Goal: Information Seeking & Learning: Find specific fact

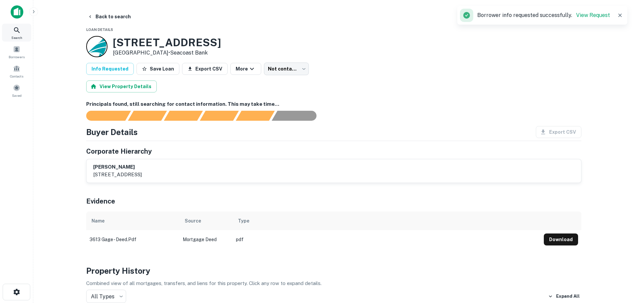
click at [20, 36] on span "Search" at bounding box center [16, 37] width 11 height 5
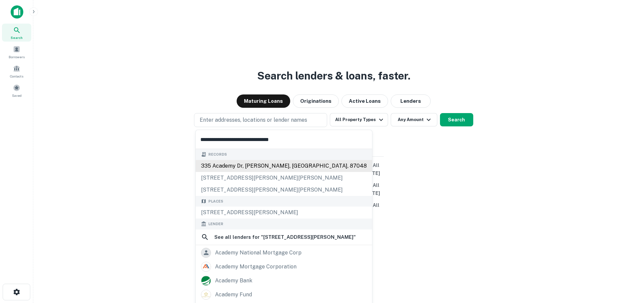
click at [228, 167] on div "335 academy dr, [PERSON_NAME], [GEOGRAPHIC_DATA], 87048" at bounding box center [284, 166] width 176 height 12
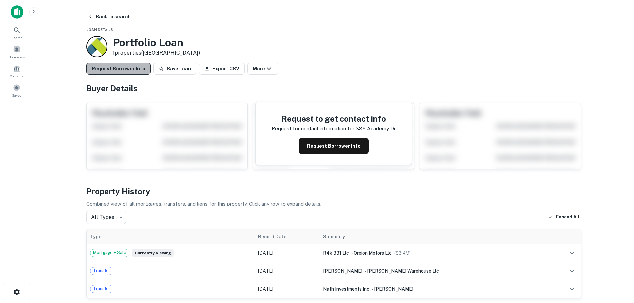
click at [132, 63] on button "Request Borrower Info" at bounding box center [118, 69] width 65 height 12
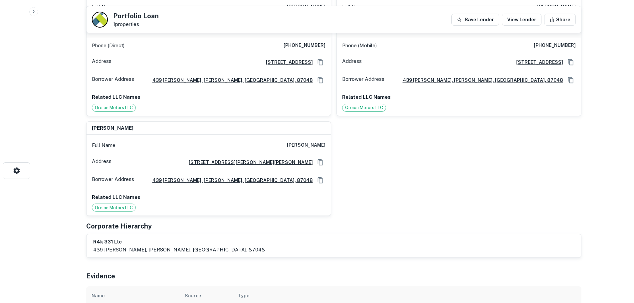
scroll to position [133, 0]
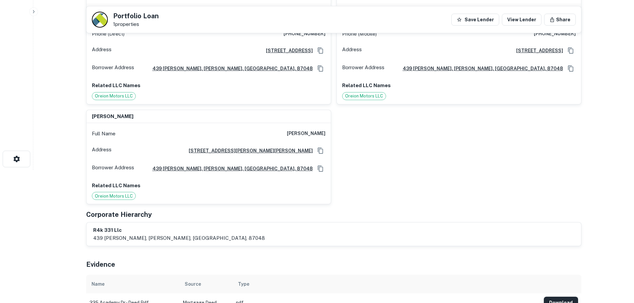
click at [564, 297] on button "Download" at bounding box center [560, 303] width 34 height 12
click at [561, 297] on button "Download" at bounding box center [560, 303] width 34 height 12
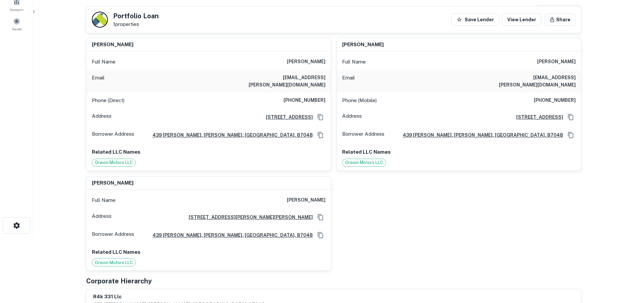
scroll to position [33, 0]
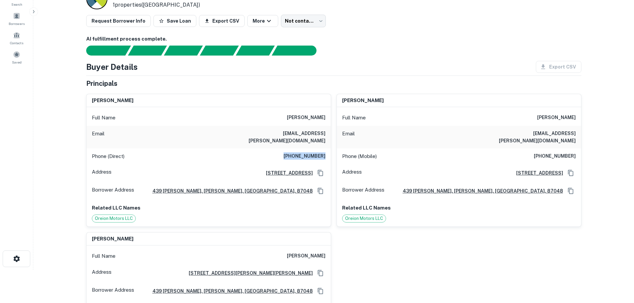
drag, startPoint x: 289, startPoint y: 147, endPoint x: 326, endPoint y: 149, distance: 37.0
click at [326, 149] on div "Phone (Direct) (505) 328-3500" at bounding box center [208, 156] width 244 height 16
copy h6 "(505) 328-3500"
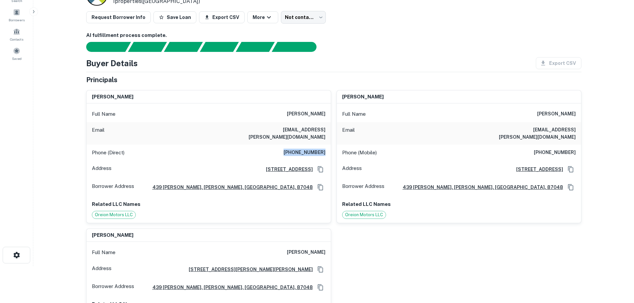
scroll to position [0, 0]
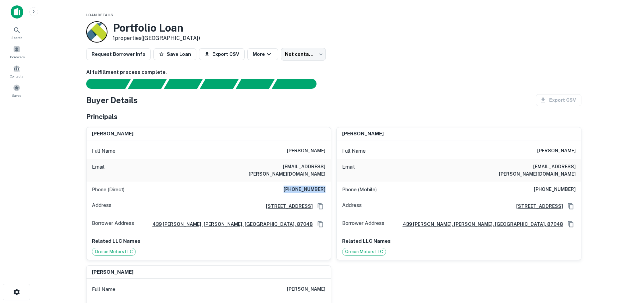
click at [288, 186] on h6 "(505) 328-3500" at bounding box center [304, 190] width 42 height 8
drag, startPoint x: 281, startPoint y: 183, endPoint x: 331, endPoint y: 180, distance: 50.0
click at [331, 180] on div "kent w knox Full Name kent w knox Email kent.knox@hotmail.com Phone (Direct) (5…" at bounding box center [208, 193] width 245 height 133
copy h6 "(505) 328-3500"
click at [16, 35] on span "Search" at bounding box center [16, 37] width 11 height 5
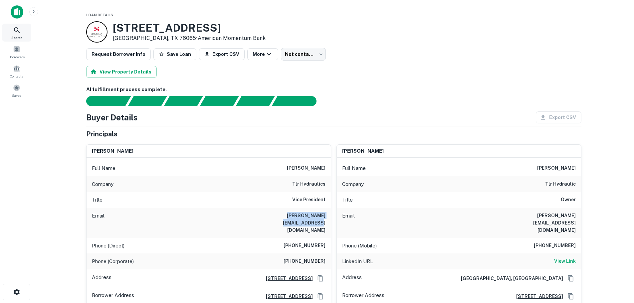
click at [21, 33] on div "Search" at bounding box center [16, 33] width 29 height 18
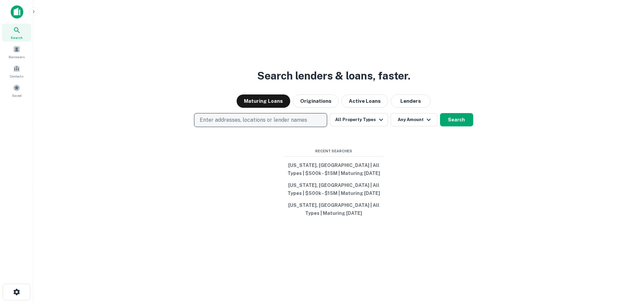
click at [235, 118] on p "Enter addresses, locations or lender names" at bounding box center [253, 120] width 107 height 8
type input "**********"
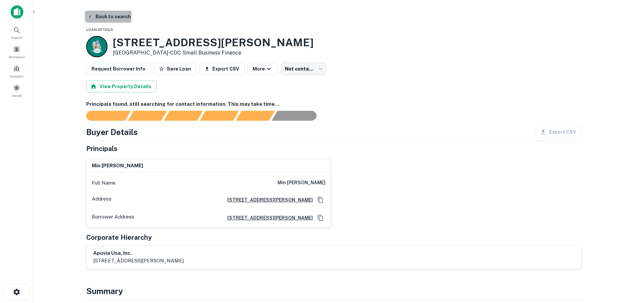
click at [91, 16] on icon "button" at bounding box center [89, 16] width 5 height 5
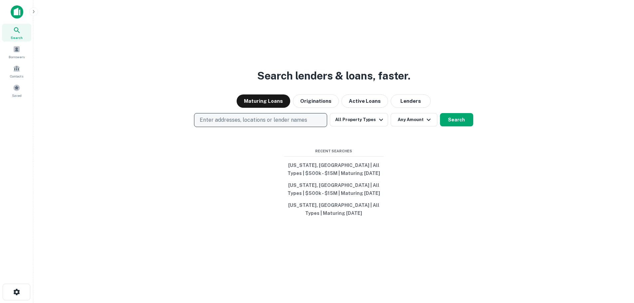
click at [243, 122] on p "Enter addresses, locations or lender names" at bounding box center [253, 120] width 107 height 8
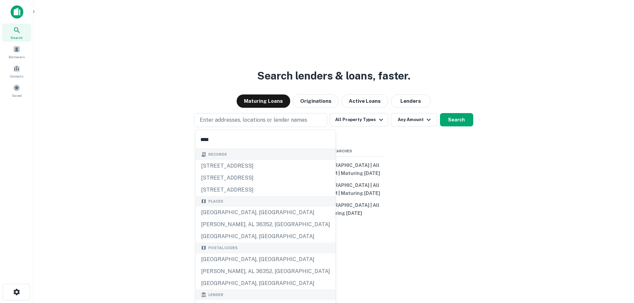
type input "****"
click at [258, 122] on p "Enter addresses, locations or lender names" at bounding box center [253, 120] width 107 height 8
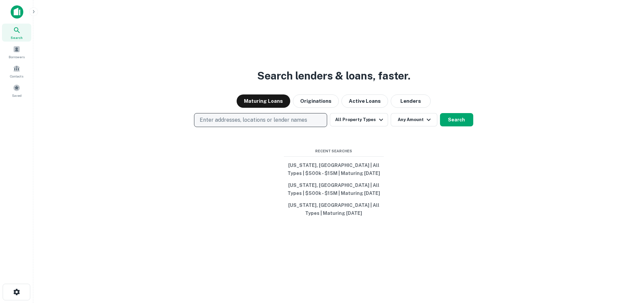
click at [241, 119] on p "Enter addresses, locations or lender names" at bounding box center [253, 120] width 107 height 8
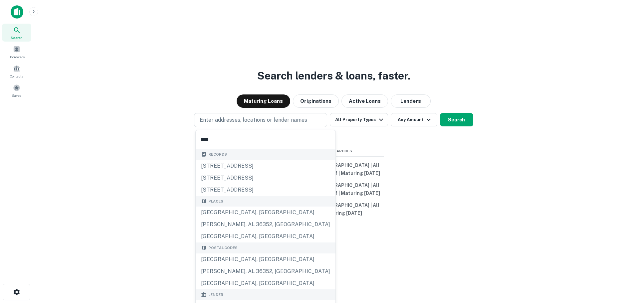
drag, startPoint x: 215, startPoint y: 142, endPoint x: 167, endPoint y: 133, distance: 48.4
click at [167, 133] on body "Search Borrowers Contacts Saved Search lenders & loans, faster. Maturing Loans …" at bounding box center [317, 151] width 634 height 303
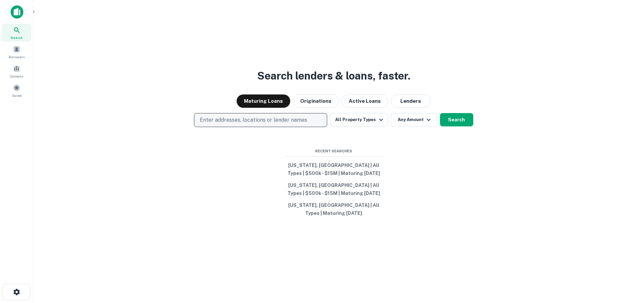
click at [217, 122] on p "Enter addresses, locations or lender names" at bounding box center [253, 120] width 107 height 8
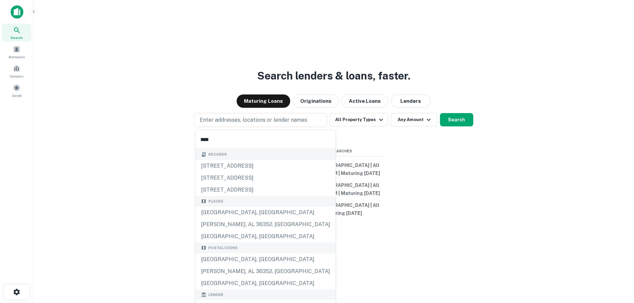
click at [209, 144] on input "****" at bounding box center [266, 139] width 140 height 19
type input "**********"
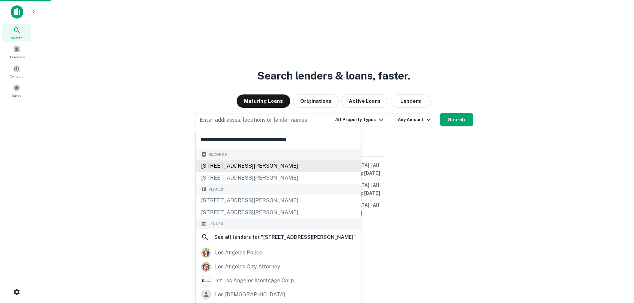
click at [202, 163] on div "3635 s san pedro st, los angeles, ca, 90011" at bounding box center [278, 166] width 165 height 12
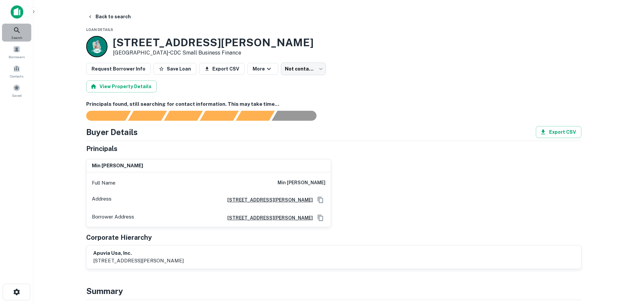
click at [21, 30] on div "Search" at bounding box center [16, 33] width 29 height 18
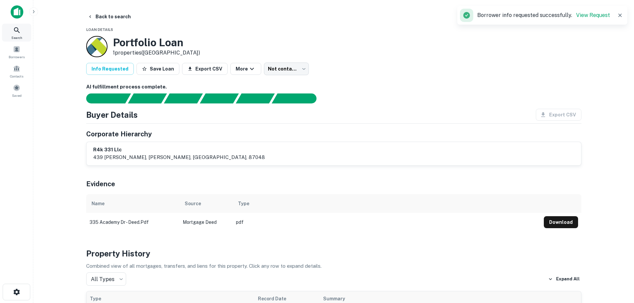
click at [20, 32] on icon at bounding box center [17, 30] width 8 height 8
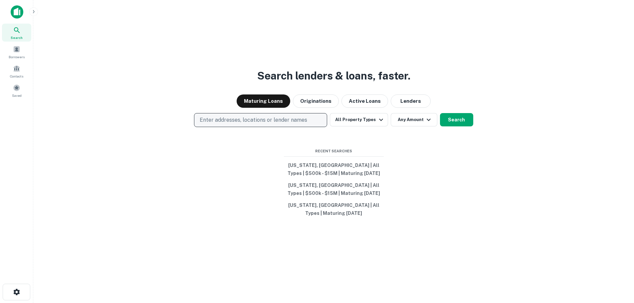
click at [219, 118] on p "Enter addresses, locations or lender names" at bounding box center [253, 120] width 107 height 8
type input "**********"
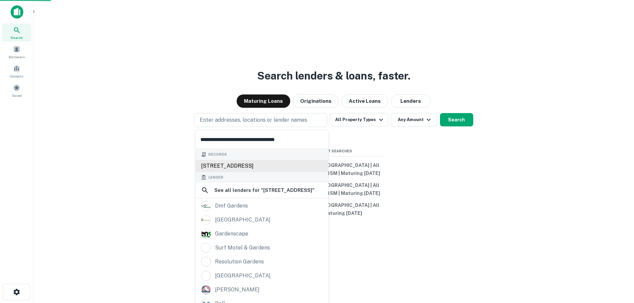
click at [221, 164] on div "[STREET_ADDRESS]" at bounding box center [262, 166] width 132 height 12
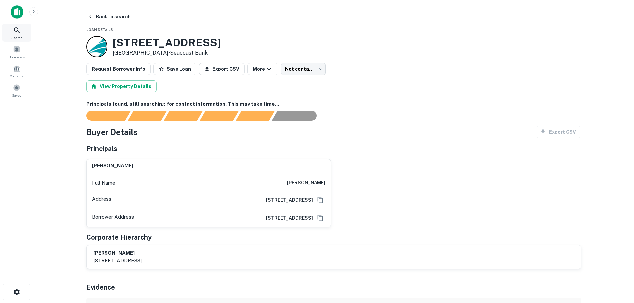
click at [16, 35] on span "Search" at bounding box center [16, 37] width 11 height 5
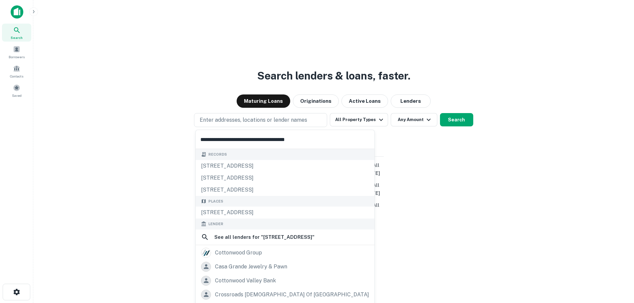
type input "**********"
click at [238, 214] on div "964 W Cottonwood Ln, Casa Grande, AZ 85122, USA" at bounding box center [285, 213] width 179 height 12
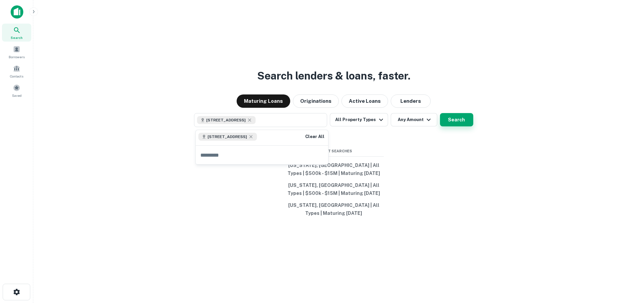
click at [449, 123] on button "Search" at bounding box center [456, 119] width 33 height 13
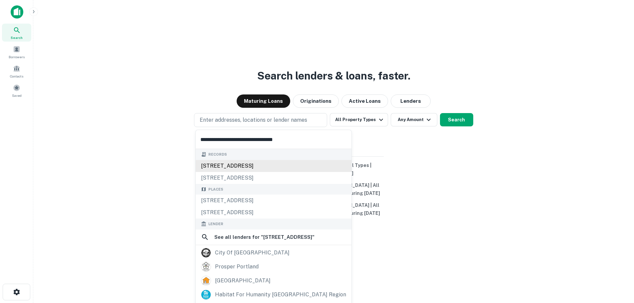
click at [229, 161] on div "[STREET_ADDRESS]" at bounding box center [274, 166] width 156 height 12
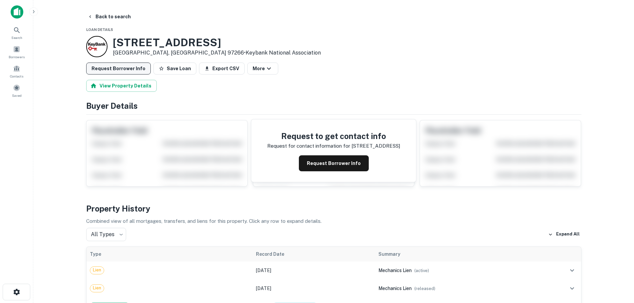
click at [122, 74] on button "Request Borrower Info" at bounding box center [118, 69] width 65 height 12
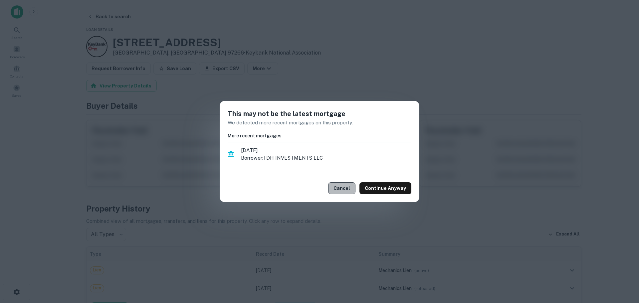
click at [350, 188] on button "Cancel" at bounding box center [341, 188] width 27 height 12
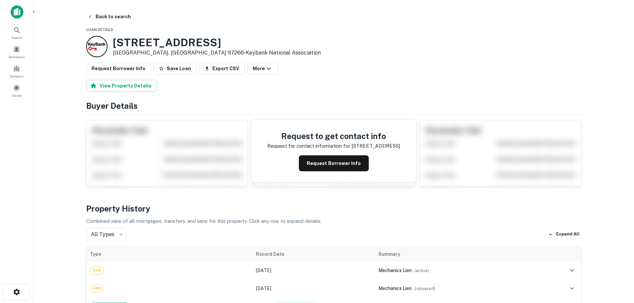
scroll to position [67, 0]
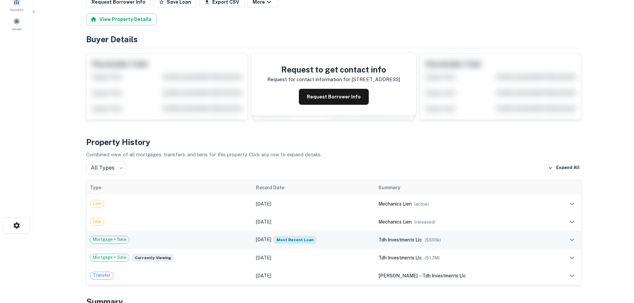
click at [157, 240] on div "Mortgage + Sale" at bounding box center [169, 240] width 159 height 8
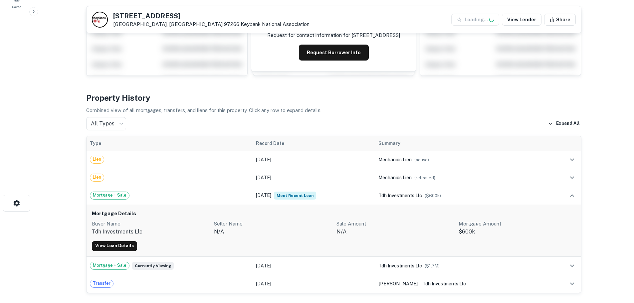
scroll to position [100, 0]
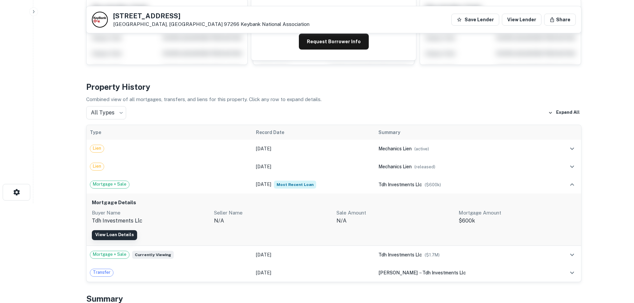
click at [120, 233] on link "View Loan Details" at bounding box center [114, 235] width 45 height 10
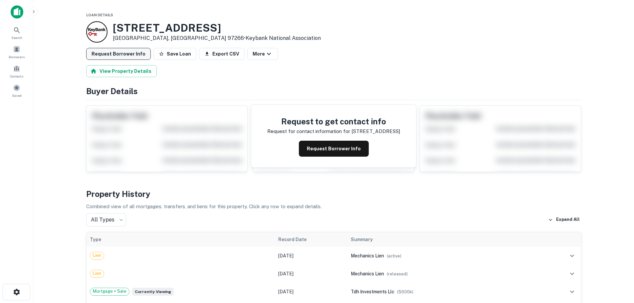
click at [118, 57] on button "Request Borrower Info" at bounding box center [118, 54] width 65 height 12
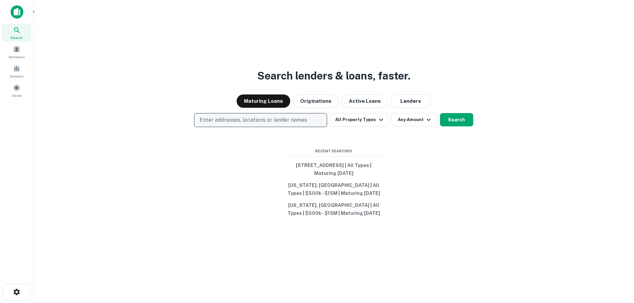
click at [227, 121] on p "Enter addresses, locations or lender names" at bounding box center [253, 120] width 107 height 8
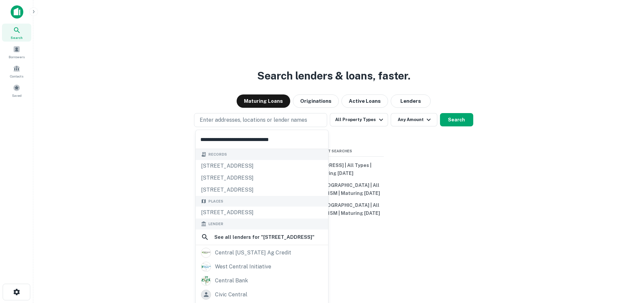
type input "**********"
click at [245, 116] on p "Enter addresses, locations or lender names" at bounding box center [253, 120] width 107 height 8
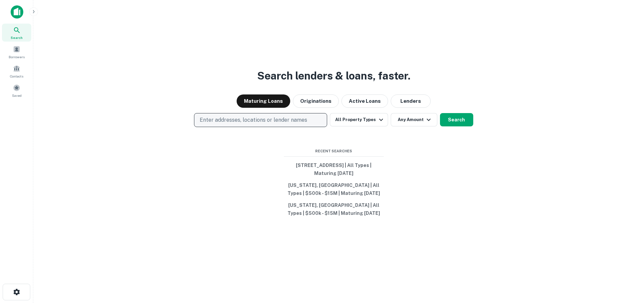
click at [237, 120] on p "Enter addresses, locations or lender names" at bounding box center [253, 120] width 107 height 8
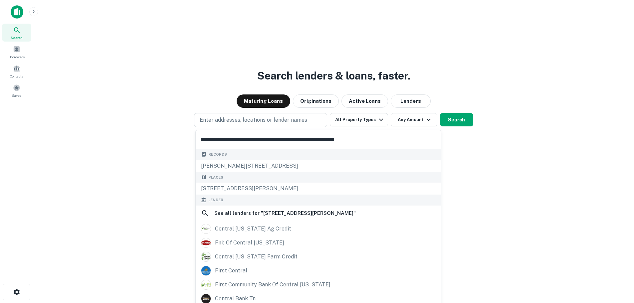
click at [280, 140] on input "**********" at bounding box center [318, 139] width 245 height 19
type input "**********"
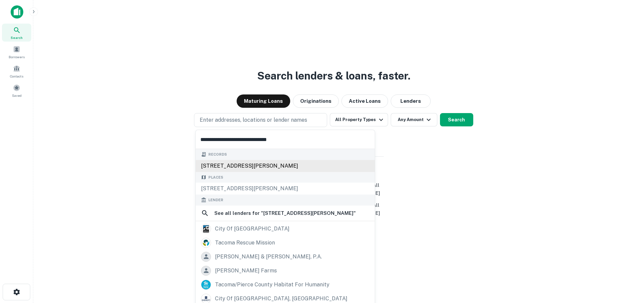
click at [243, 165] on div "744 fawcett ave, tacoma, wa, 98402" at bounding box center [285, 166] width 179 height 12
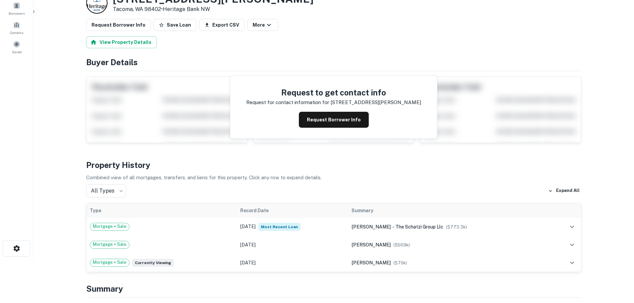
scroll to position [33, 0]
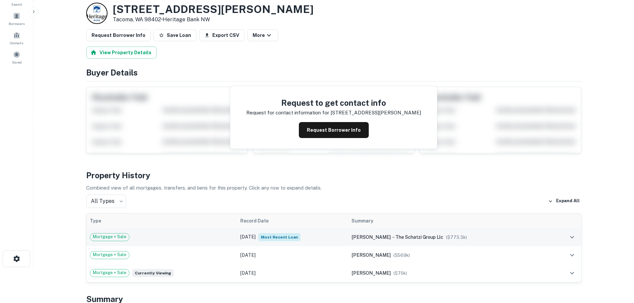
click at [178, 230] on td "Mortgage + Sale" at bounding box center [161, 237] width 150 height 18
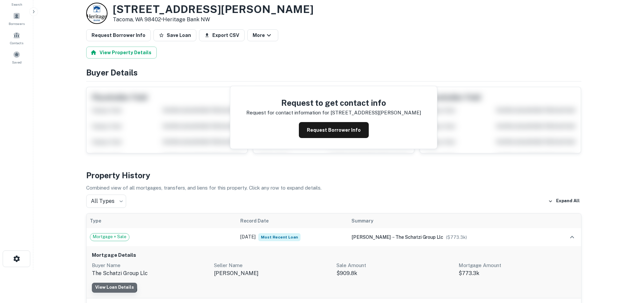
click at [113, 286] on link "View Loan Details" at bounding box center [114, 288] width 45 height 10
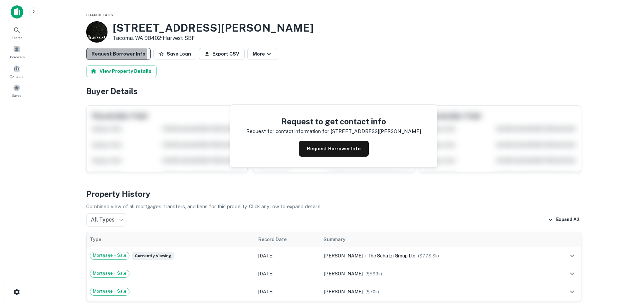
click at [106, 55] on button "Request Borrower Info" at bounding box center [118, 54] width 65 height 12
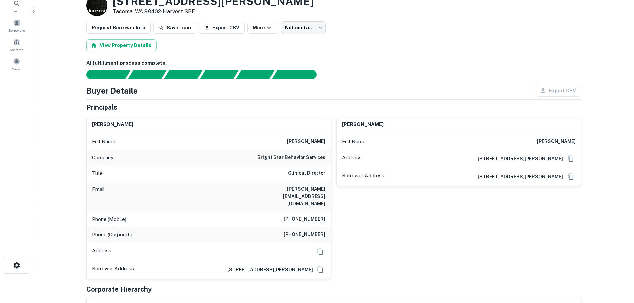
scroll to position [33, 0]
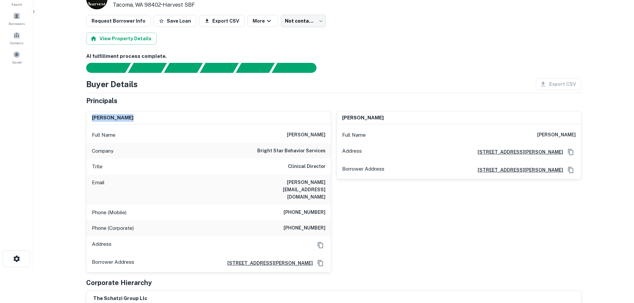
click at [84, 116] on div "amanda harris Full Name amanda harris Company bright star behavior services Tit…" at bounding box center [206, 189] width 250 height 167
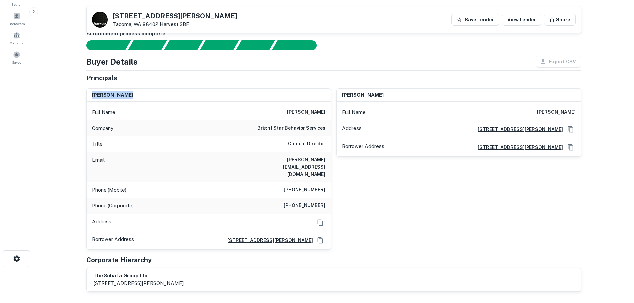
scroll to position [133, 0]
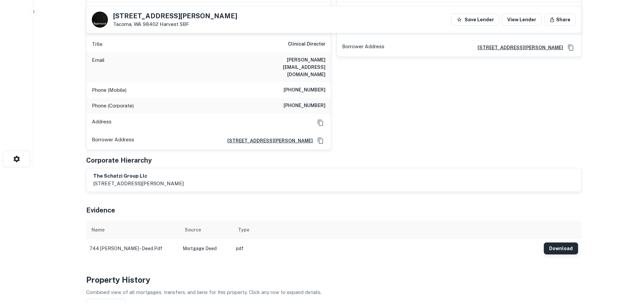
click at [557, 242] on button "Download" at bounding box center [560, 248] width 34 height 12
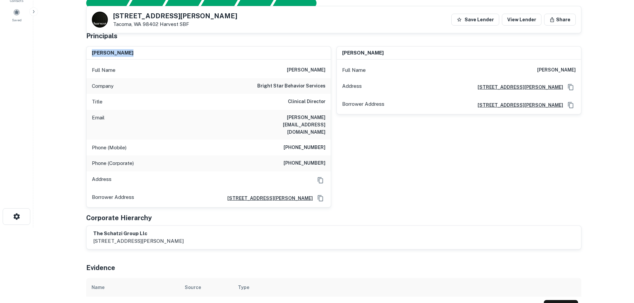
scroll to position [67, 0]
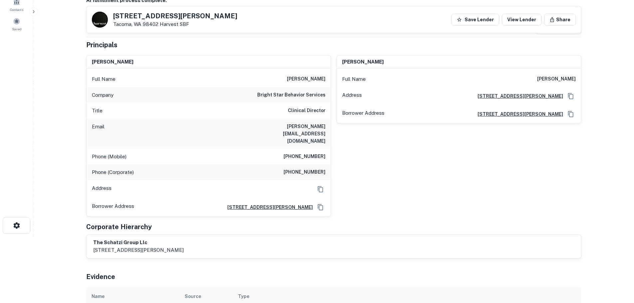
click at [299, 115] on div "Title Clinical Director" at bounding box center [208, 111] width 244 height 16
drag, startPoint x: 264, startPoint y: 127, endPoint x: 326, endPoint y: 132, distance: 61.7
click at [326, 132] on div "Email amanda@brightstaraba.com" at bounding box center [208, 134] width 244 height 30
copy h6 "amanda@brightstaraba.com"
click at [298, 125] on h6 "amanda@brightstaraba.com" at bounding box center [285, 134] width 80 height 22
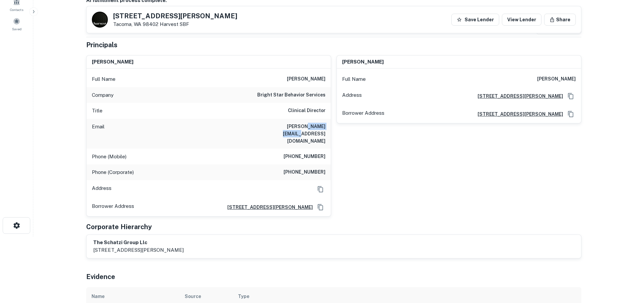
click at [298, 125] on h6 "amanda@brightstaraba.com" at bounding box center [285, 134] width 80 height 22
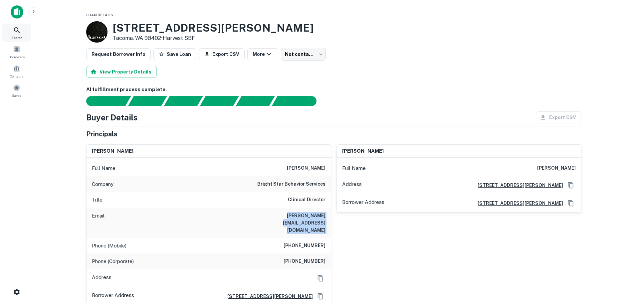
click at [15, 28] on icon at bounding box center [17, 30] width 8 height 8
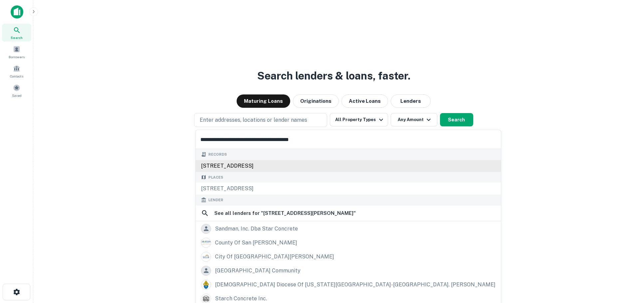
click at [224, 165] on div "[STREET_ADDRESS]" at bounding box center [348, 166] width 305 height 12
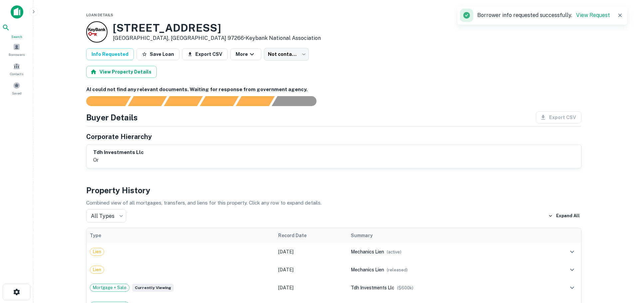
click at [10, 28] on icon at bounding box center [6, 28] width 8 height 8
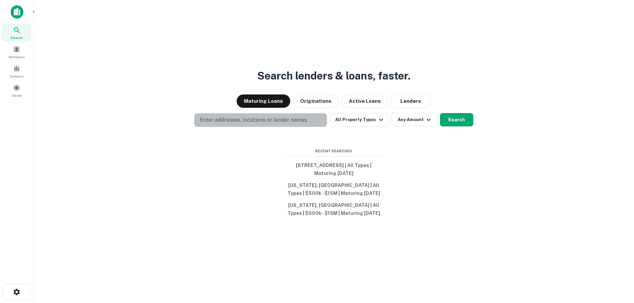
click at [234, 119] on p "Enter addresses, locations or lender names" at bounding box center [253, 120] width 107 height 8
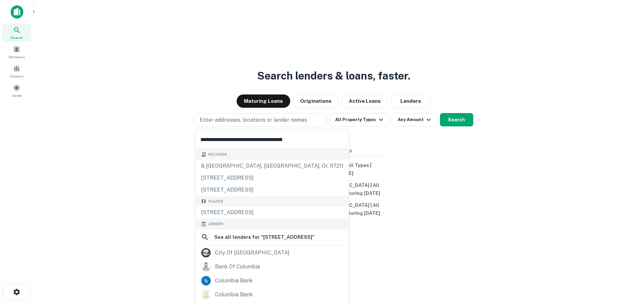
type input "**********"
click at [297, 189] on div "741 ne columbia blvd, portland, or, 97211" at bounding box center [272, 190] width 153 height 12
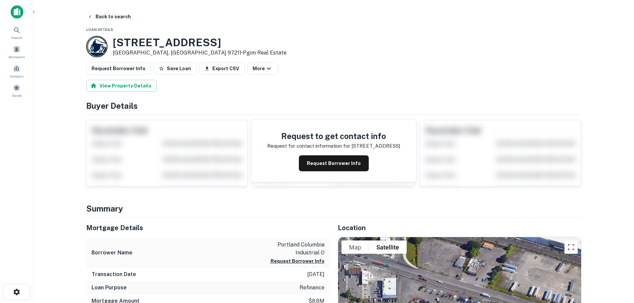
drag, startPoint x: 462, startPoint y: 270, endPoint x: 617, endPoint y: 195, distance: 172.1
click at [617, 195] on main "Back to search Loan Details 741 NE Columbia Blvd Portland, OR 97211 • Pgim Real…" at bounding box center [333, 151] width 600 height 303
click at [93, 12] on button "Back to search" at bounding box center [109, 17] width 49 height 12
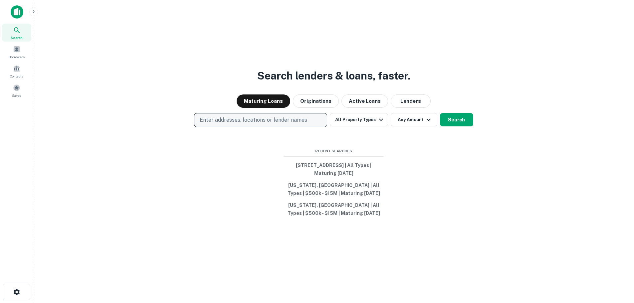
click at [245, 115] on button "Enter addresses, locations or lender names" at bounding box center [260, 120] width 133 height 14
type input "**********"
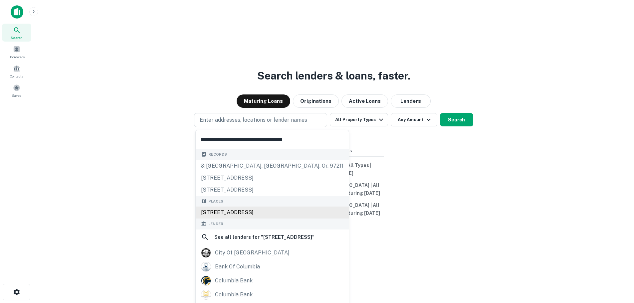
click at [230, 214] on div "2746 NE Columbia Blvd, Portland, OR 97211, USA" at bounding box center [272, 213] width 153 height 12
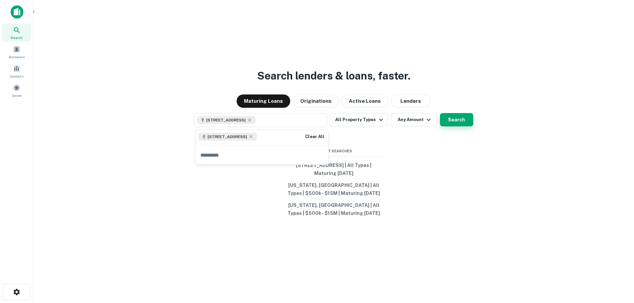
click at [460, 121] on button "Search" at bounding box center [456, 119] width 33 height 13
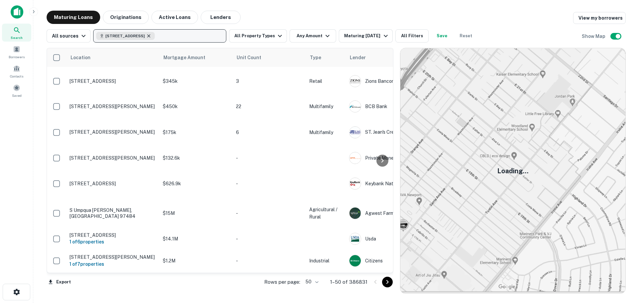
click at [151, 36] on icon "button" at bounding box center [148, 35] width 5 height 5
type input "**********"
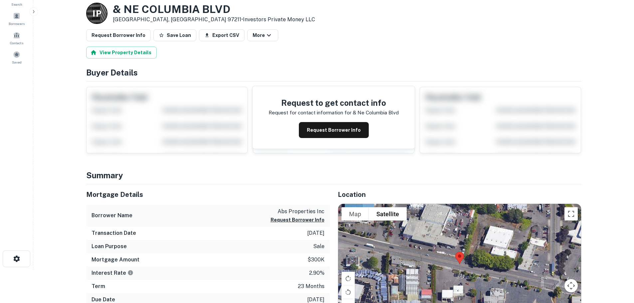
scroll to position [67, 0]
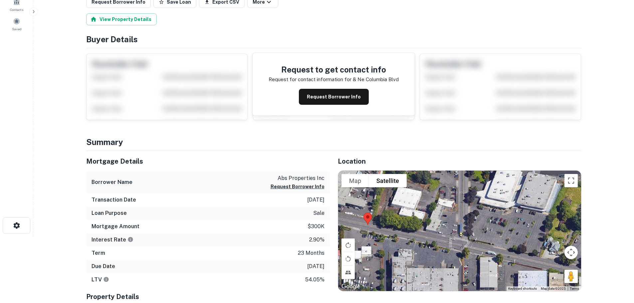
drag, startPoint x: 463, startPoint y: 241, endPoint x: 285, endPoint y: 235, distance: 178.0
click at [294, 235] on div "Mortgage Details Borrower Name abs properties inc Request Borrower Info Transac…" at bounding box center [329, 262] width 503 height 223
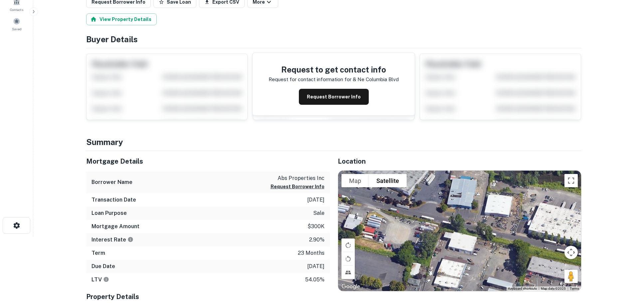
click at [420, 265] on div at bounding box center [459, 231] width 243 height 120
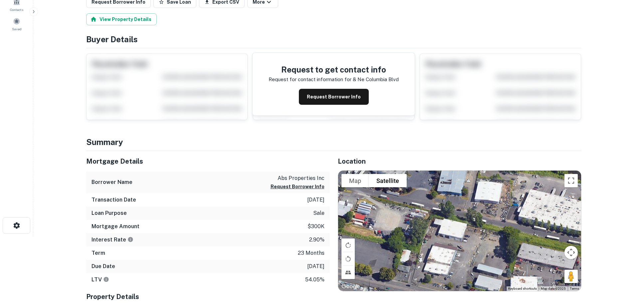
drag, startPoint x: 420, startPoint y: 265, endPoint x: 405, endPoint y: 248, distance: 23.3
click at [410, 249] on div at bounding box center [459, 231] width 243 height 120
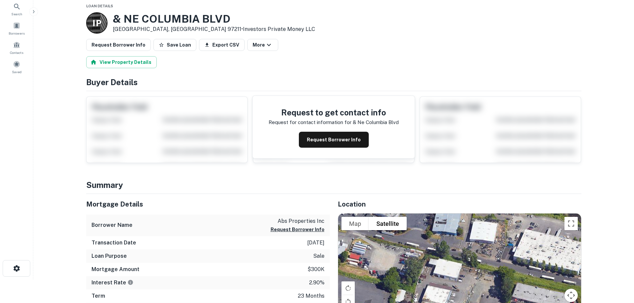
scroll to position [0, 0]
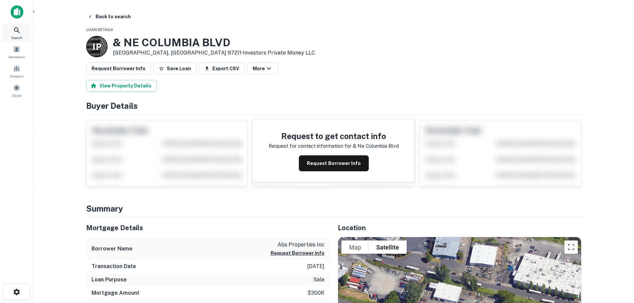
drag, startPoint x: 21, startPoint y: 31, endPoint x: 71, endPoint y: 37, distance: 49.9
click at [21, 31] on div "Search" at bounding box center [16, 33] width 29 height 18
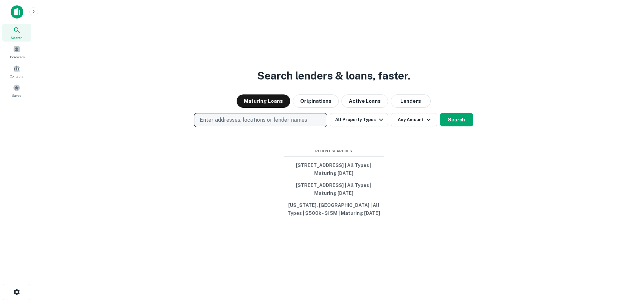
click at [236, 118] on p "Enter addresses, locations or lender names" at bounding box center [253, 120] width 107 height 8
type input "**********"
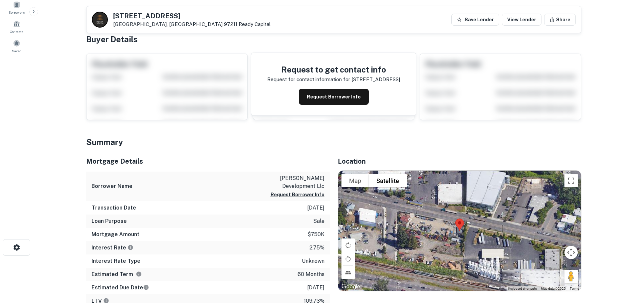
scroll to position [33, 0]
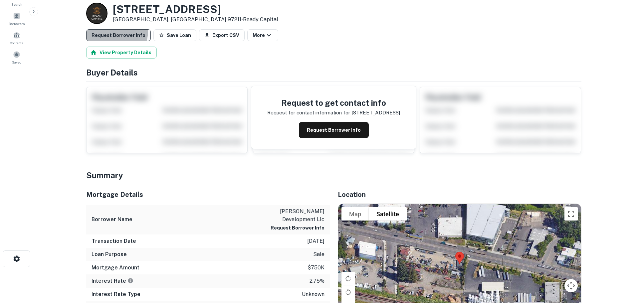
click at [110, 31] on button "Request Borrower Info" at bounding box center [118, 35] width 65 height 12
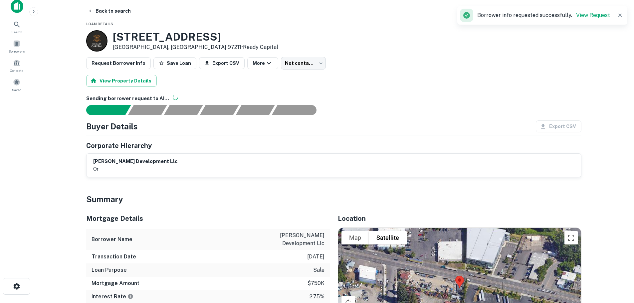
scroll to position [0, 0]
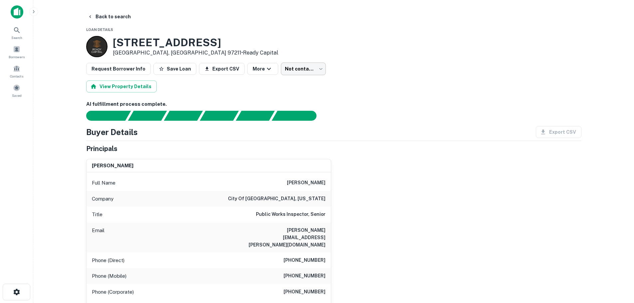
click at [302, 72] on body "Search Borrowers Contacts Saved Back to search Loan Details [STREET_ADDRESS] • …" at bounding box center [317, 151] width 634 height 303
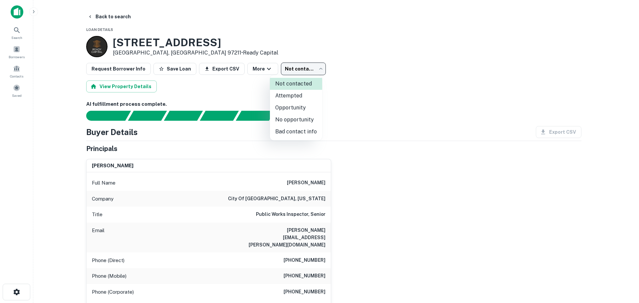
click at [290, 127] on li "Bad contact info" at bounding box center [296, 132] width 52 height 12
type input "**********"
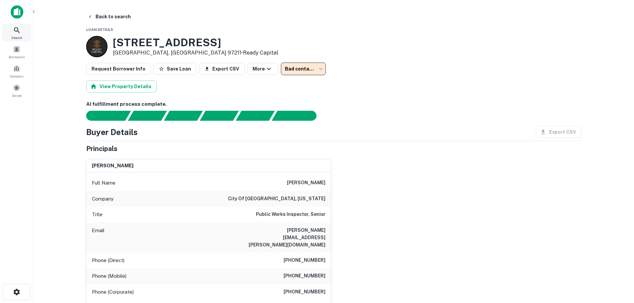
click at [15, 35] on span "Search" at bounding box center [16, 37] width 11 height 5
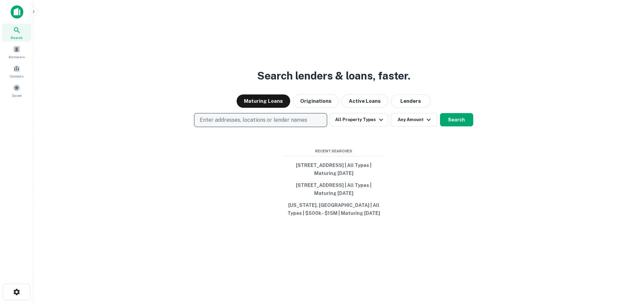
click at [253, 120] on p "Enter addresses, locations or lender names" at bounding box center [253, 120] width 107 height 8
type input "**********"
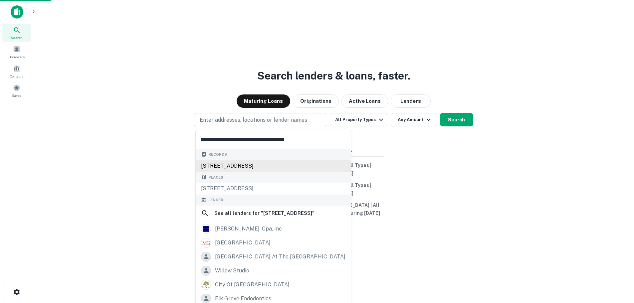
click at [222, 162] on div "[STREET_ADDRESS]" at bounding box center [273, 166] width 155 height 12
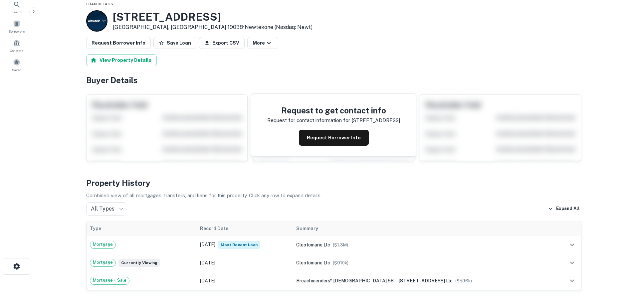
scroll to position [33, 0]
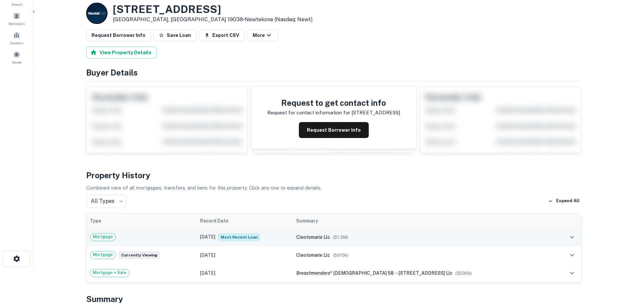
click at [162, 234] on div "Mortgage" at bounding box center [142, 237] width 104 height 8
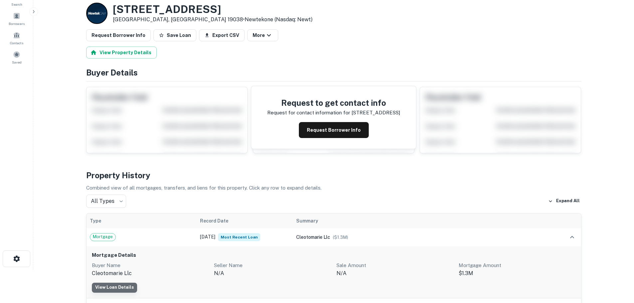
click at [119, 286] on link "View Loan Details" at bounding box center [114, 288] width 45 height 10
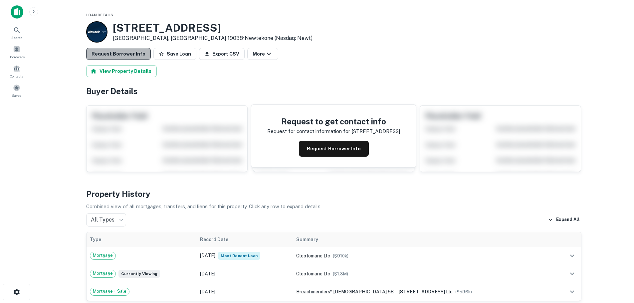
click at [122, 57] on button "Request Borrower Info" at bounding box center [118, 54] width 65 height 12
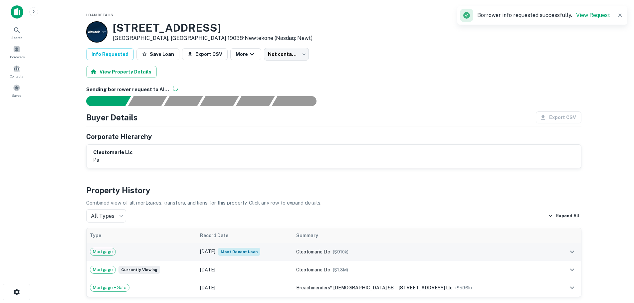
click at [136, 255] on div "Mortgage" at bounding box center [142, 252] width 104 height 8
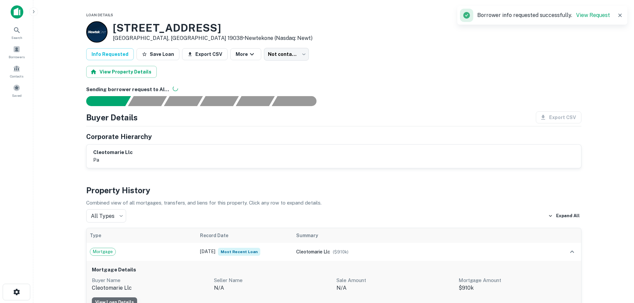
click at [115, 297] on link "View Loan Details" at bounding box center [114, 302] width 45 height 10
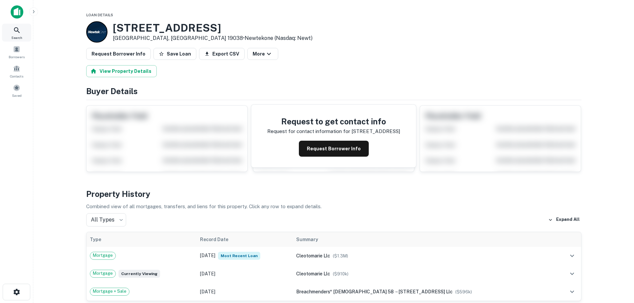
click at [20, 30] on icon at bounding box center [17, 30] width 8 height 8
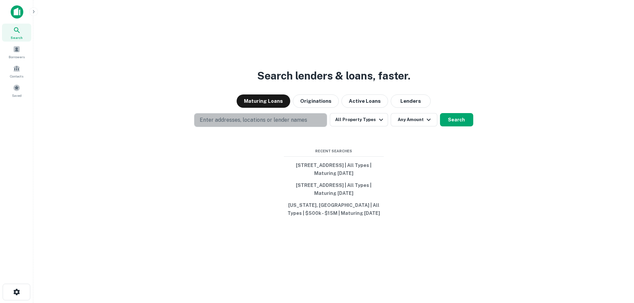
click at [226, 119] on p "Enter addresses, locations or lender names" at bounding box center [253, 120] width 107 height 8
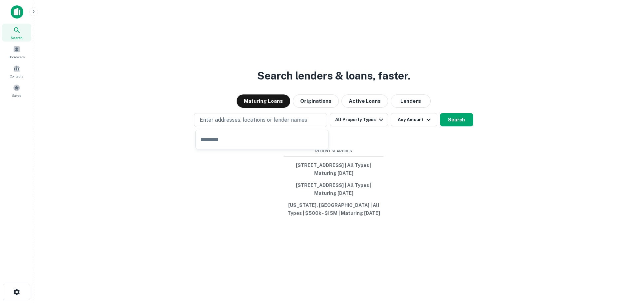
type input "**********"
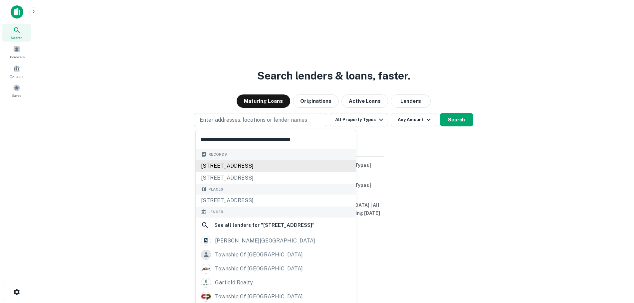
click at [222, 164] on div "37300 garfield rd, clinton township, mi, 48036" at bounding box center [276, 166] width 160 height 12
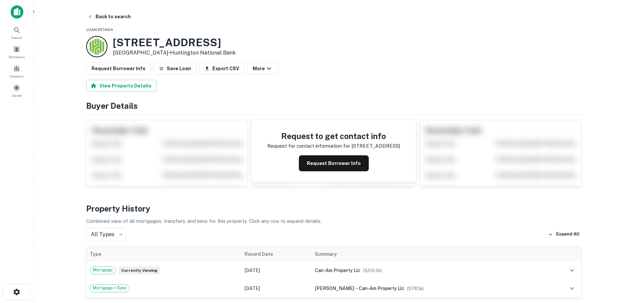
scroll to position [33, 0]
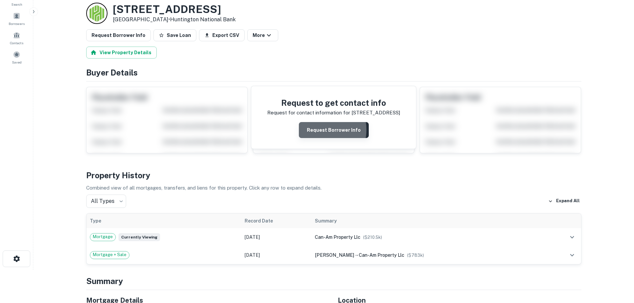
click at [317, 130] on button "Request Borrower Info" at bounding box center [334, 130] width 70 height 16
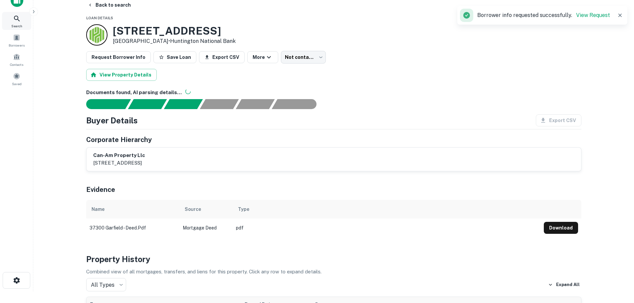
scroll to position [0, 0]
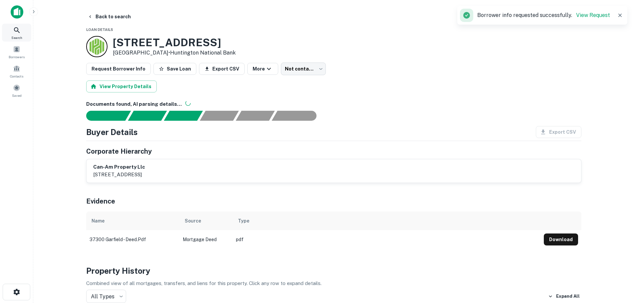
click at [10, 23] on div at bounding box center [16, 14] width 33 height 18
click at [20, 28] on icon at bounding box center [17, 30] width 8 height 8
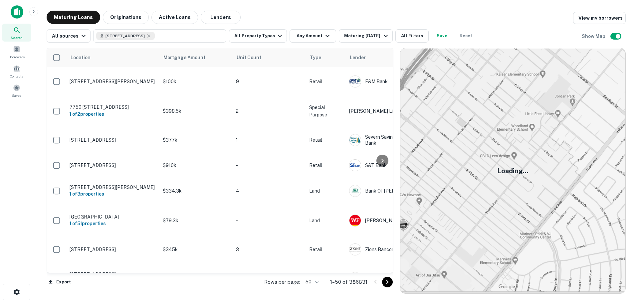
click at [2, 33] on div "Search Borrowers Contacts Saved" at bounding box center [16, 62] width 33 height 76
click at [13, 33] on div "Search" at bounding box center [16, 33] width 29 height 18
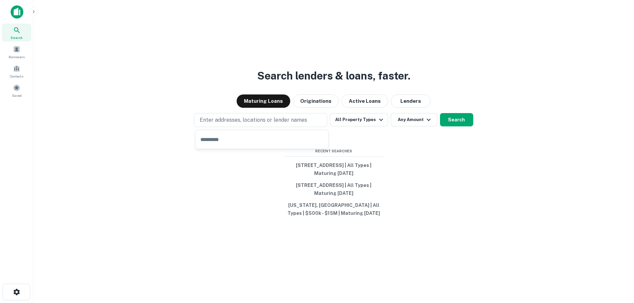
type input "**********"
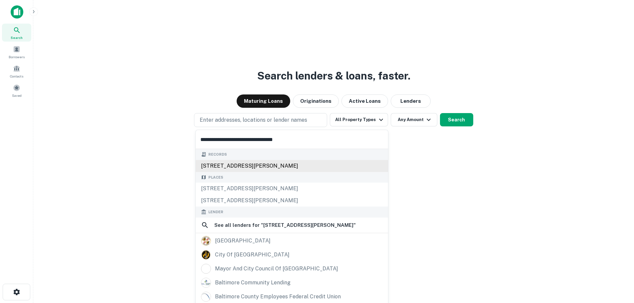
click at [223, 163] on div "[STREET_ADDRESS][PERSON_NAME]" at bounding box center [292, 166] width 192 height 12
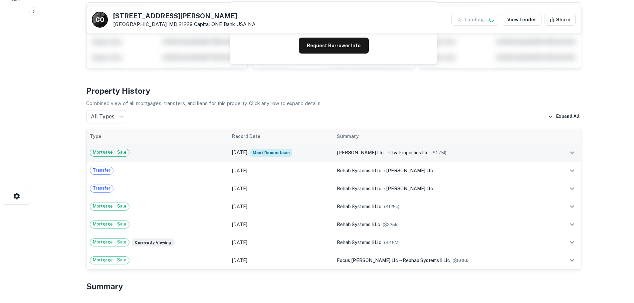
scroll to position [100, 0]
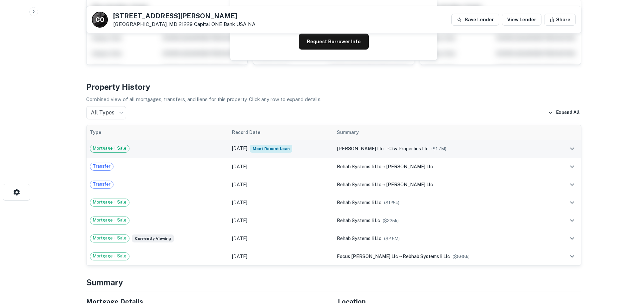
click at [183, 151] on div "Mortgage + Sale" at bounding box center [157, 149] width 135 height 8
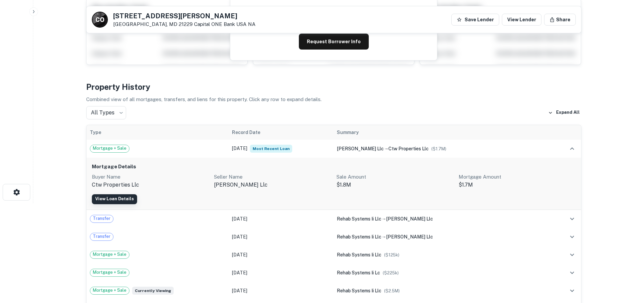
click at [123, 202] on link "View Loan Details" at bounding box center [114, 199] width 45 height 10
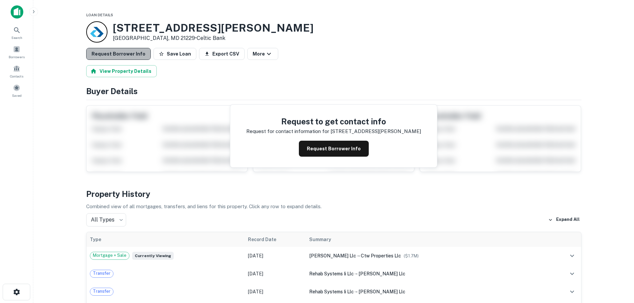
click at [126, 53] on button "Request Borrower Info" at bounding box center [118, 54] width 65 height 12
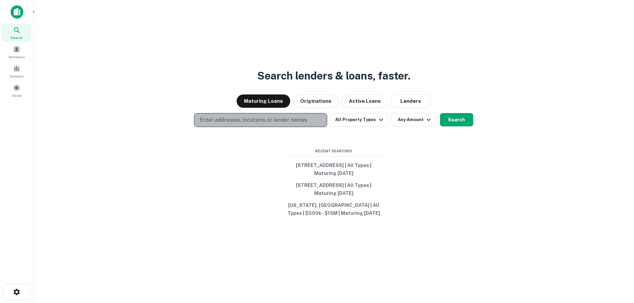
click at [223, 118] on p "Enter addresses, locations or lender names" at bounding box center [253, 120] width 107 height 8
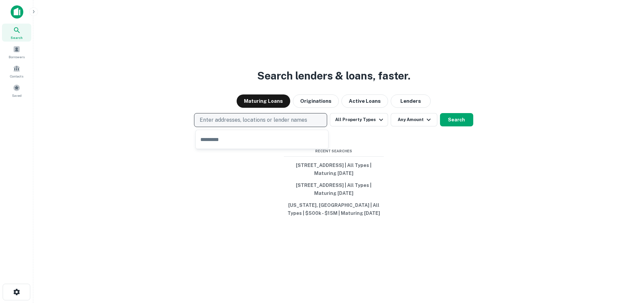
type input "**********"
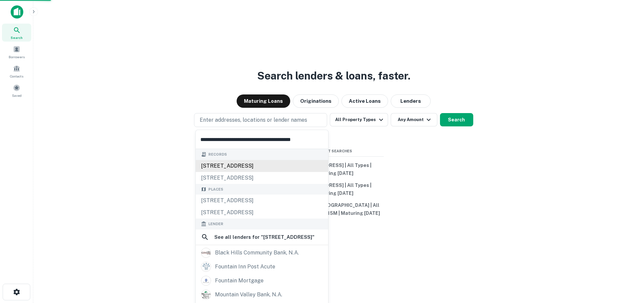
click at [236, 162] on div "[STREET_ADDRESS]" at bounding box center [262, 166] width 132 height 12
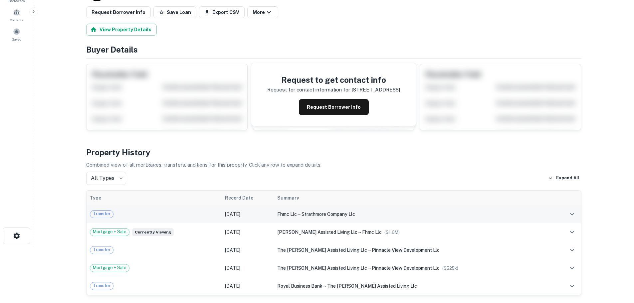
scroll to position [67, 0]
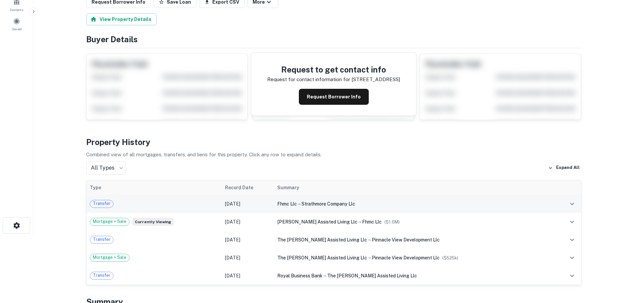
click at [205, 207] on div "Transfer" at bounding box center [154, 204] width 128 height 8
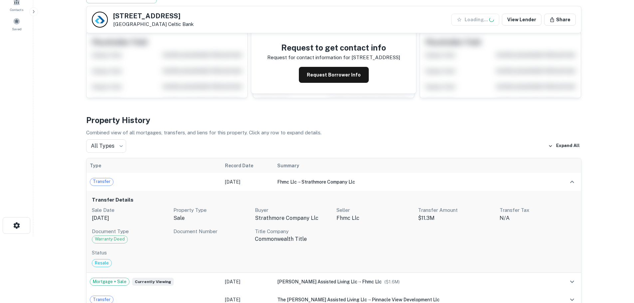
scroll to position [100, 0]
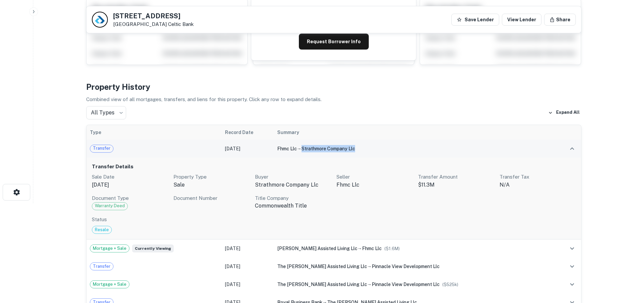
drag, startPoint x: 309, startPoint y: 148, endPoint x: 363, endPoint y: 152, distance: 54.3
click at [363, 152] on div "fhmc llc → strathmore company llc" at bounding box center [413, 148] width 273 height 7
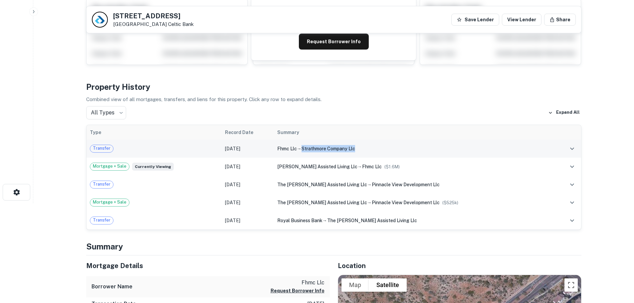
copy span "strathmore company llc"
